Goal: Navigation & Orientation: Find specific page/section

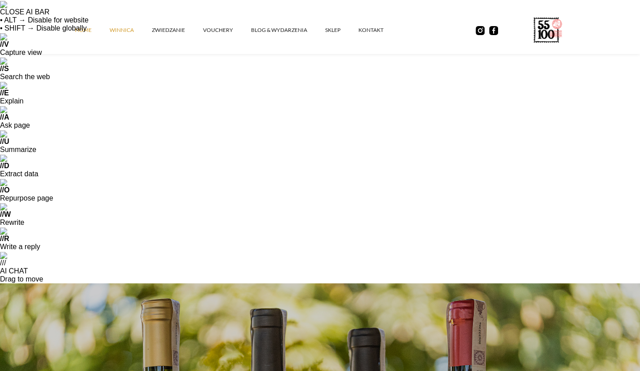
click at [124, 32] on link "winnica" at bounding box center [131, 30] width 42 height 27
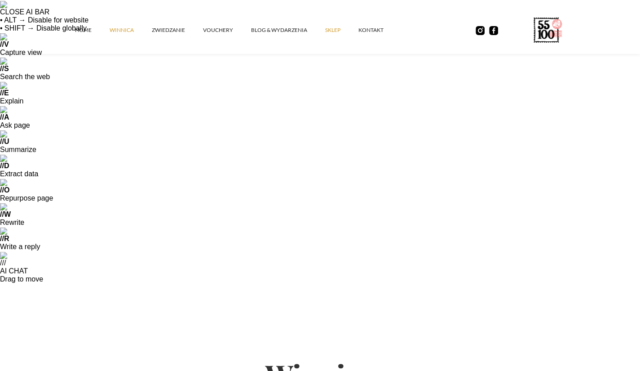
click at [334, 32] on link "SKLEP" at bounding box center [341, 30] width 33 height 27
